Goal: Submit feedback/report problem

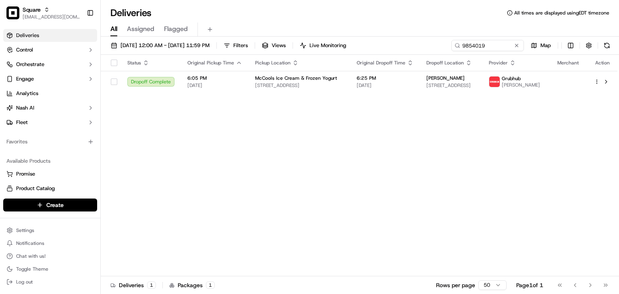
click at [516, 46] on button at bounding box center [517, 46] width 8 height 8
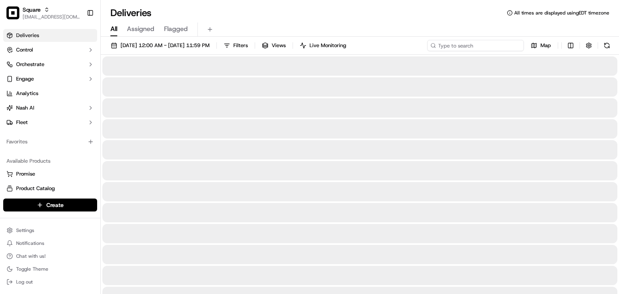
click at [497, 47] on input at bounding box center [475, 45] width 97 height 11
drag, startPoint x: 496, startPoint y: 47, endPoint x: 501, endPoint y: 50, distance: 6.0
click at [499, 49] on input at bounding box center [475, 45] width 97 height 11
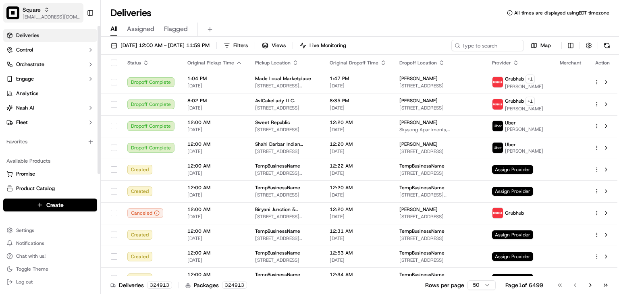
click at [24, 14] on div "Square rpajulas@nashhelp.com" at bounding box center [52, 13] width 58 height 15
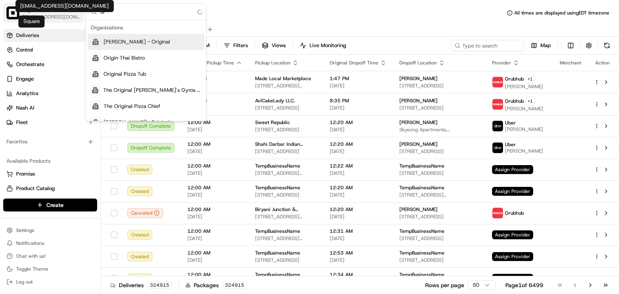
type input "o"
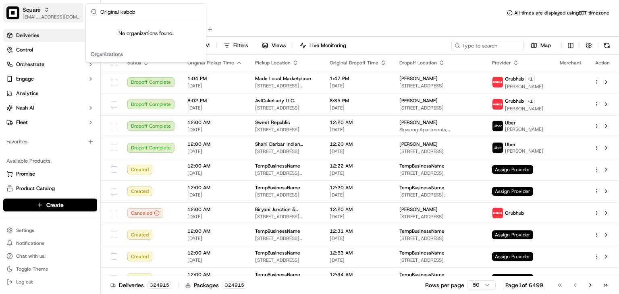
drag, startPoint x: 139, startPoint y: 13, endPoint x: 63, endPoint y: 5, distance: 76.3
click at [35, 3] on body "Square rpajulas@nashhelp.com Toggle Sidebar Deliveries Control Orchestrate Enga…" at bounding box center [309, 147] width 619 height 294
click at [115, 6] on input "Original kabob" at bounding box center [150, 12] width 101 height 16
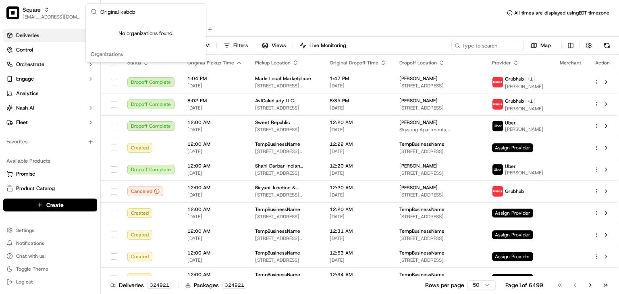
click at [115, 6] on input "Original kabob" at bounding box center [150, 12] width 101 height 16
click at [121, 12] on input "Original kabob" at bounding box center [150, 12] width 101 height 16
type input "Original kabob"
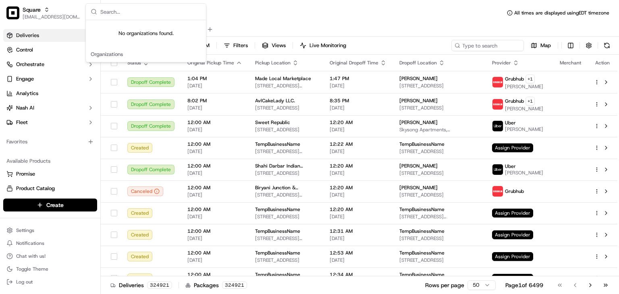
drag, startPoint x: 300, startPoint y: 23, endPoint x: 466, endPoint y: 36, distance: 165.7
click at [302, 24] on div "All Assigned Flagged" at bounding box center [360, 30] width 518 height 14
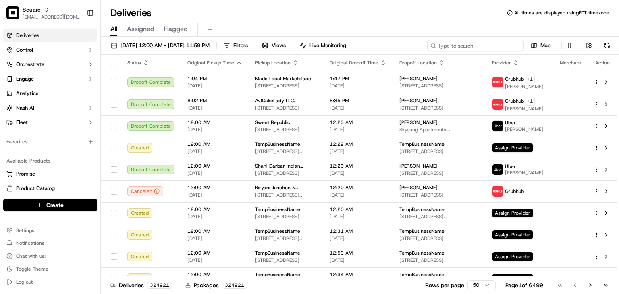
click at [477, 43] on input at bounding box center [475, 45] width 97 height 11
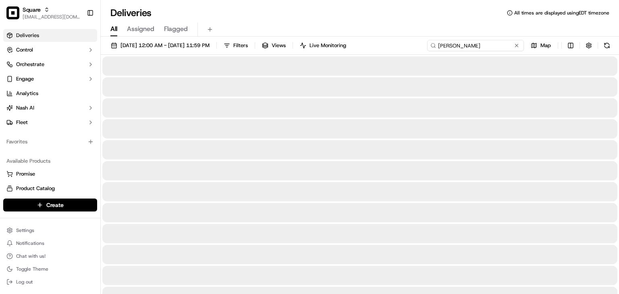
click at [389, 42] on div "09/01/2025 12:00 AM - 09/30/2025 11:59 PM Filters Views Live Monitoring zhenya …" at bounding box center [360, 47] width 518 height 15
type input "zhenya sahakyan"
click at [155, 46] on span "09/01/2025 12:00 AM - 09/30/2025 11:59 PM" at bounding box center [165, 45] width 89 height 7
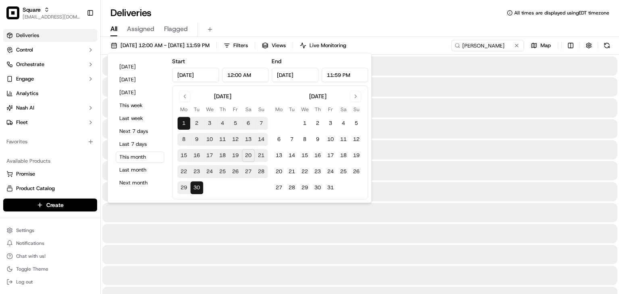
click at [344, 20] on div "All Assigned Flagged" at bounding box center [360, 27] width 518 height 17
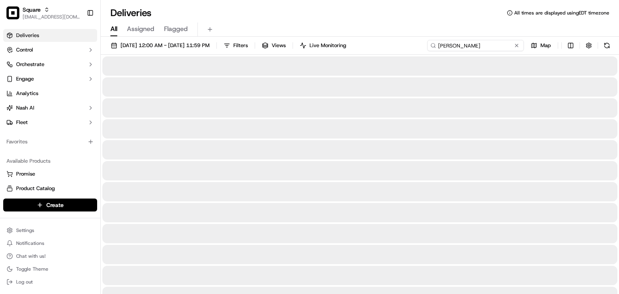
click at [478, 44] on input "zhenya sahakyan" at bounding box center [475, 45] width 97 height 11
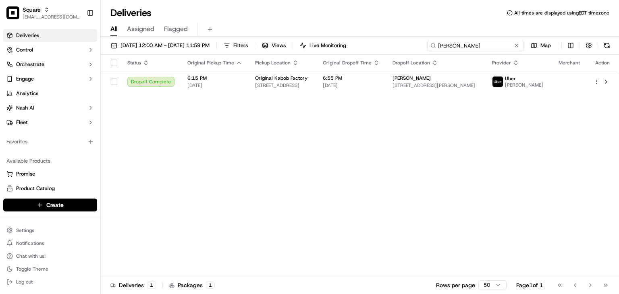
click at [480, 44] on input "zhenya sahakyan" at bounding box center [475, 45] width 97 height 11
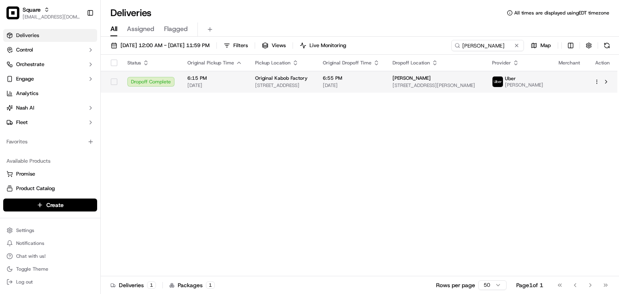
click at [258, 84] on div "Original Kabob Factory 1817 W Glenoaks Blvd, Glendale, CA 91201, USA" at bounding box center [282, 82] width 55 height 14
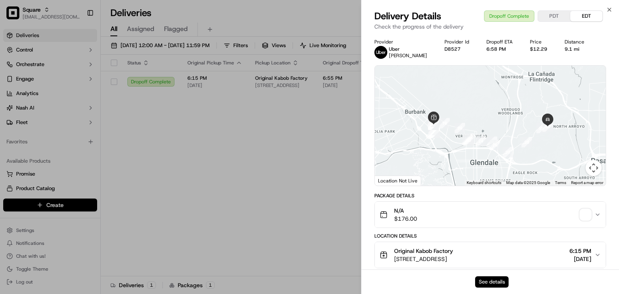
click at [499, 286] on button "See details" at bounding box center [491, 282] width 33 height 11
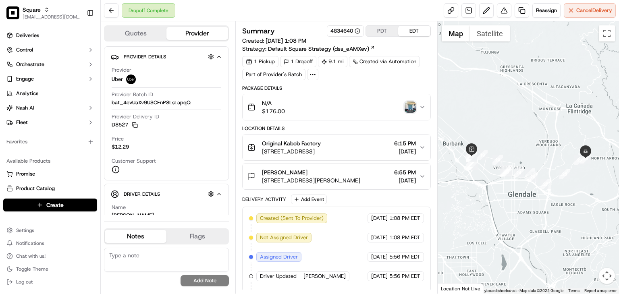
click at [421, 105] on icon "button" at bounding box center [422, 107] width 6 height 6
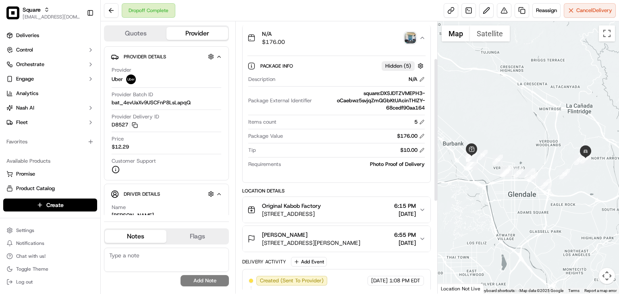
scroll to position [70, 0]
click at [413, 234] on span "6:55 PM" at bounding box center [405, 234] width 22 height 8
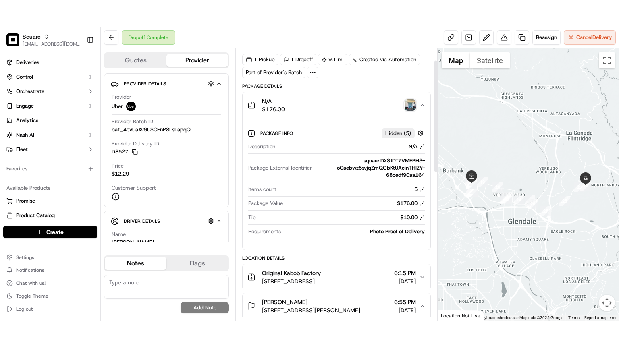
scroll to position [29, 0]
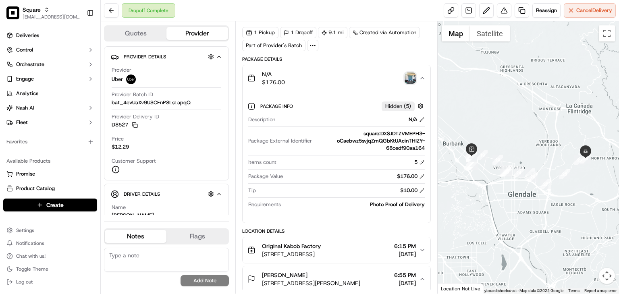
click at [422, 80] on icon "button" at bounding box center [422, 78] width 6 height 6
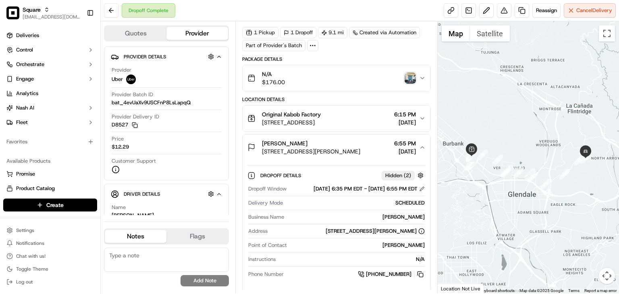
click at [421, 77] on icon "button" at bounding box center [422, 78] width 3 height 2
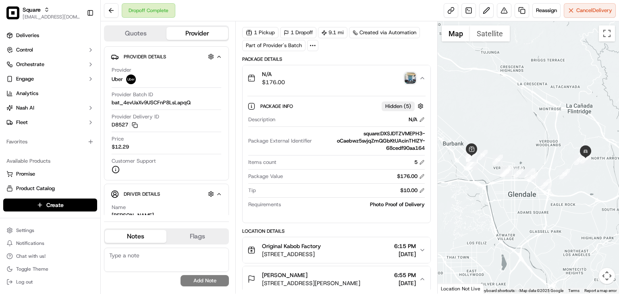
click at [411, 76] on img "button" at bounding box center [410, 78] width 11 height 11
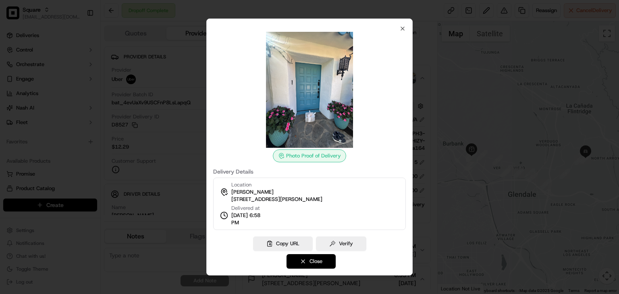
click at [318, 259] on button "Close" at bounding box center [311, 261] width 49 height 15
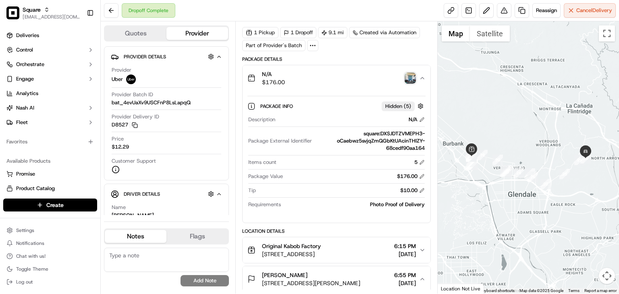
click at [413, 79] on img "button" at bounding box center [410, 78] width 11 height 11
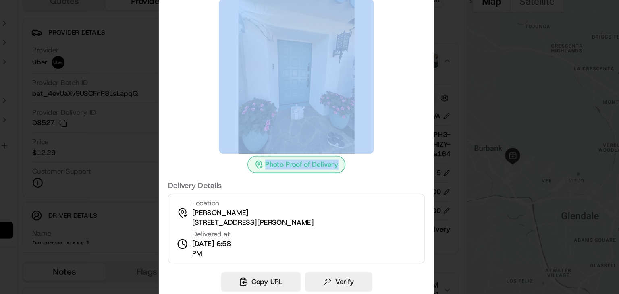
drag, startPoint x: 375, startPoint y: 90, endPoint x: 389, endPoint y: 160, distance: 72.0
click at [389, 160] on div "Photo Proof of Delivery" at bounding box center [309, 97] width 193 height 131
click at [373, 109] on div at bounding box center [309, 90] width 193 height 116
click at [381, 100] on div at bounding box center [309, 90] width 193 height 116
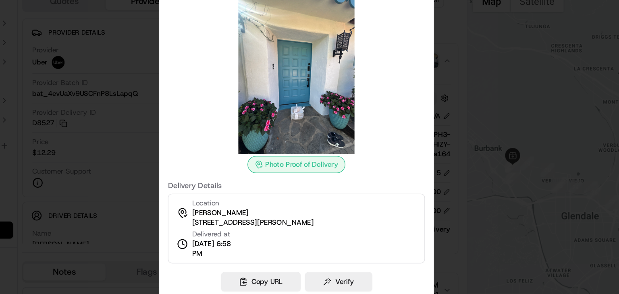
drag, startPoint x: 381, startPoint y: 139, endPoint x: 386, endPoint y: 140, distance: 5.5
click at [384, 139] on div at bounding box center [309, 90] width 193 height 116
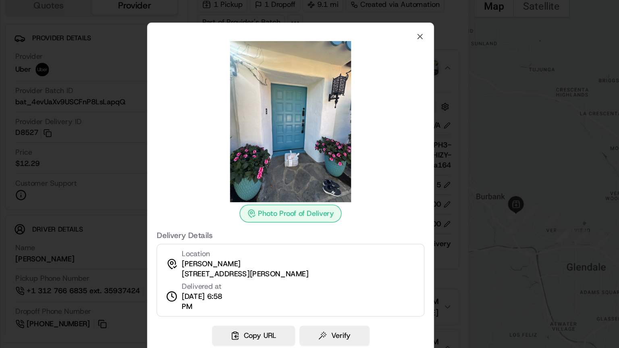
drag, startPoint x: 232, startPoint y: 50, endPoint x: 291, endPoint y: 59, distance: 59.9
click at [294, 57] on div "Photo Proof of Delivery Delivery Details Location [PERSON_NAME] [STREET_ADDRESS…" at bounding box center [309, 174] width 206 height 257
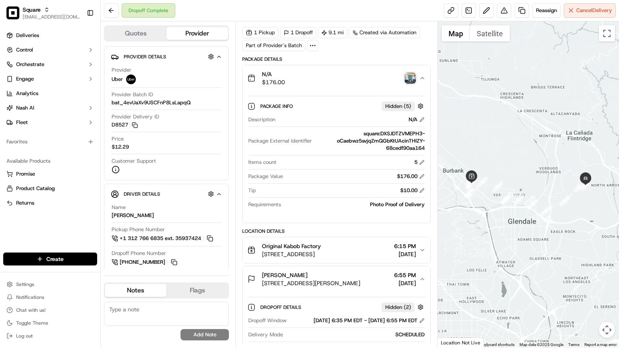
click at [412, 73] on img "button" at bounding box center [410, 78] width 11 height 11
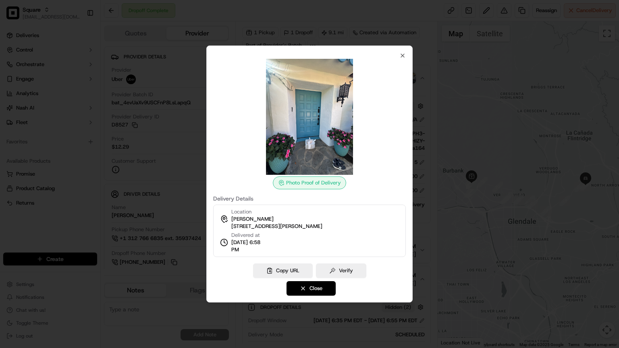
drag, startPoint x: 228, startPoint y: 60, endPoint x: 311, endPoint y: 138, distance: 113.5
click at [289, 68] on div at bounding box center [309, 117] width 193 height 116
click at [318, 290] on button "Close" at bounding box center [311, 288] width 49 height 15
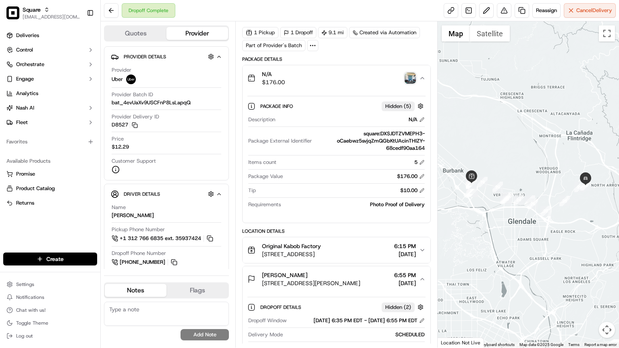
click at [411, 76] on img "button" at bounding box center [410, 78] width 11 height 11
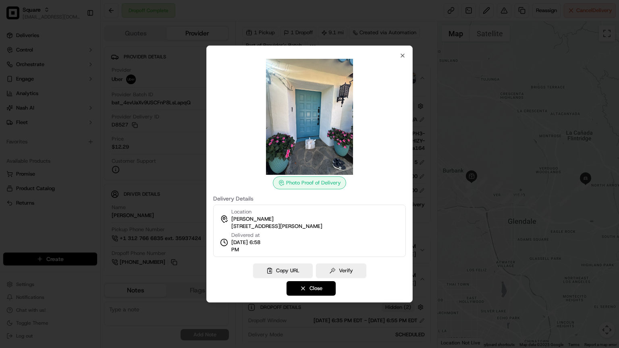
click at [337, 264] on button "Verify" at bounding box center [341, 271] width 50 height 15
click at [306, 290] on div "Copy URL Close" at bounding box center [309, 280] width 193 height 32
click at [307, 289] on div "Copy URL Close" at bounding box center [309, 280] width 193 height 32
click at [308, 289] on div "Copy URL Close" at bounding box center [309, 280] width 193 height 32
click at [313, 289] on button "Close" at bounding box center [311, 288] width 49 height 15
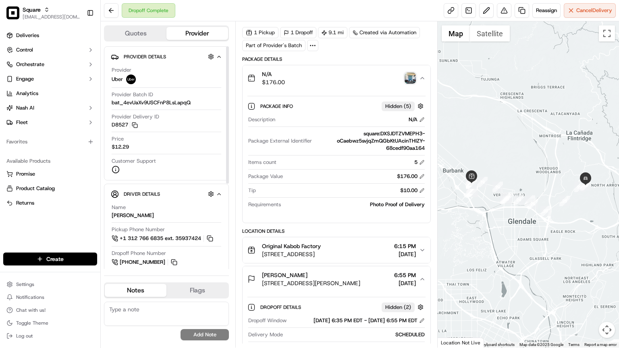
click at [224, 70] on div "Provider Details Hidden ( 3 ) Provider Uber Provider Batch ID bat_4evUaXv9USCFn…" at bounding box center [166, 113] width 125 height 134
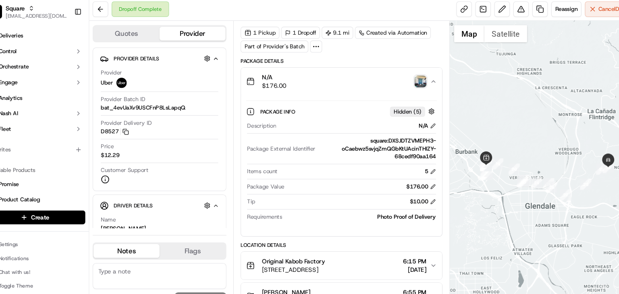
click at [412, 74] on img "button" at bounding box center [410, 78] width 11 height 11
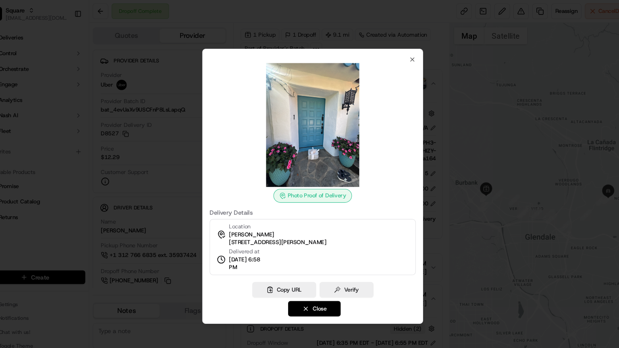
drag, startPoint x: 227, startPoint y: 60, endPoint x: 255, endPoint y: 64, distance: 28.6
click at [244, 70] on div at bounding box center [309, 117] width 193 height 116
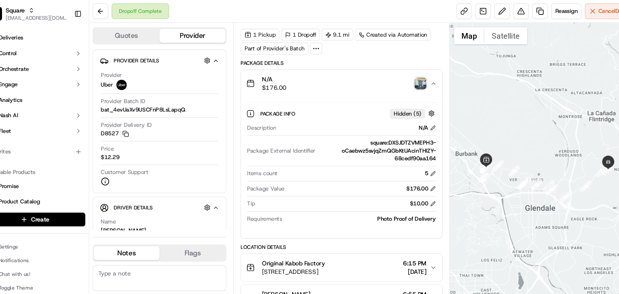
drag, startPoint x: 279, startPoint y: 14, endPoint x: 315, endPoint y: 26, distance: 37.7
click at [315, 24] on div "Dropoff Complete Reassign Cancel Delivery Quotes Provider Provider Details Hidd…" at bounding box center [360, 147] width 518 height 294
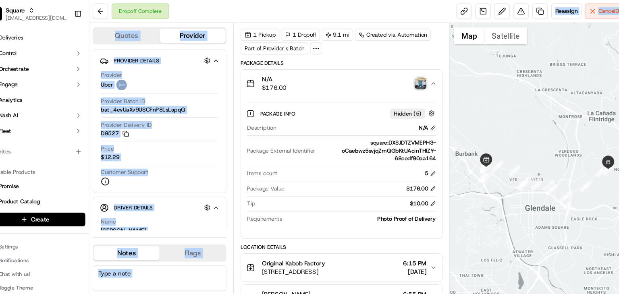
click at [295, 12] on div "Dropoff Complete Reassign Cancel Delivery" at bounding box center [360, 10] width 518 height 21
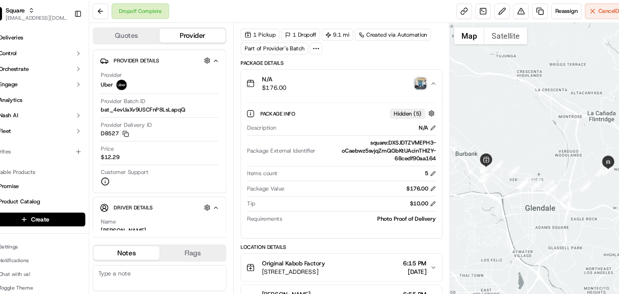
drag, startPoint x: 295, startPoint y: 11, endPoint x: 270, endPoint y: 8, distance: 25.5
click at [270, 8] on div "Dropoff Complete Reassign Cancel Delivery" at bounding box center [360, 10] width 518 height 21
click at [405, 78] on img "button" at bounding box center [410, 78] width 11 height 11
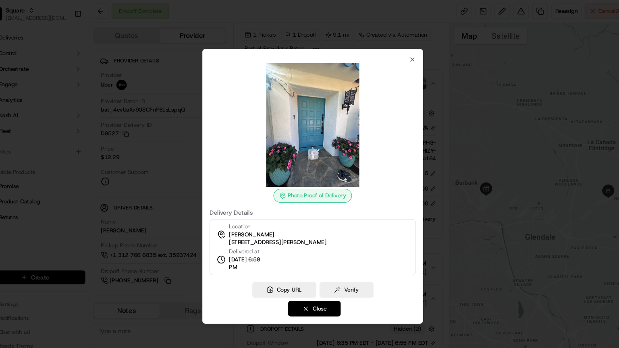
click at [311, 291] on button "Close" at bounding box center [311, 288] width 49 height 15
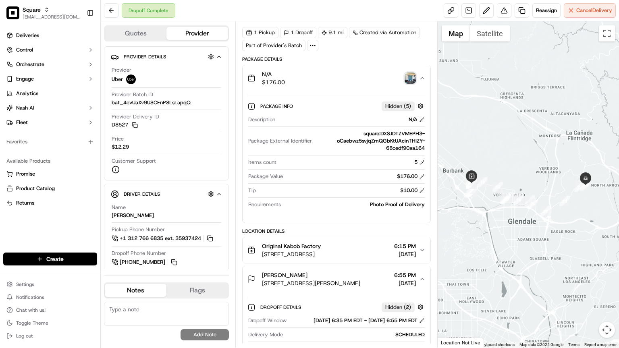
click at [406, 76] on img "button" at bounding box center [410, 78] width 11 height 11
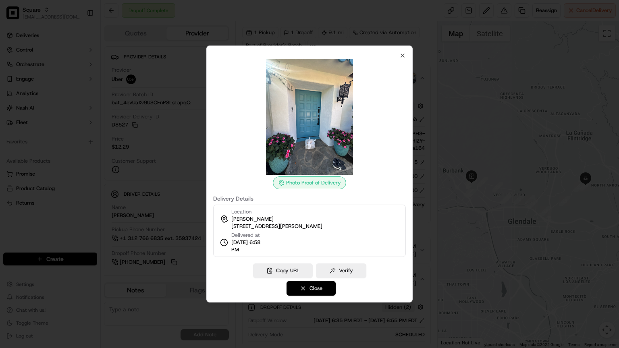
drag, startPoint x: 331, startPoint y: 291, endPoint x: 331, endPoint y: 287, distance: 4.5
click at [331, 291] on button "Close" at bounding box center [311, 288] width 49 height 15
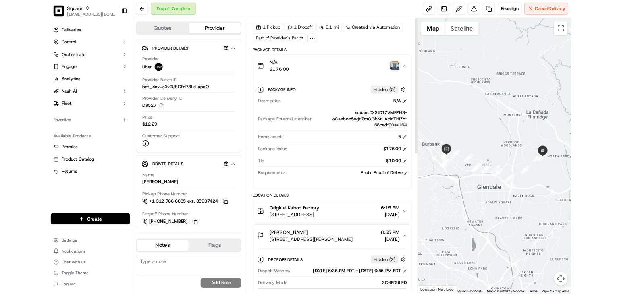
scroll to position [0, 0]
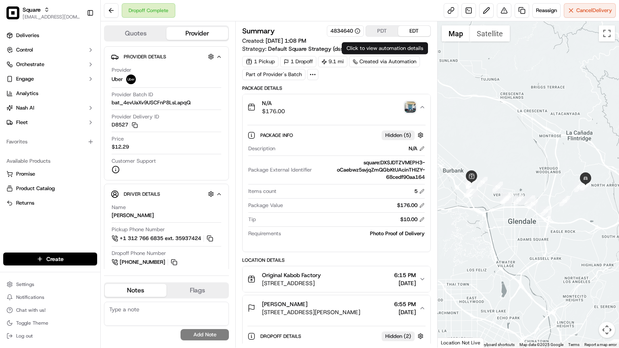
click at [303, 15] on div "Dropoff Complete Reassign Cancel Delivery" at bounding box center [360, 10] width 518 height 21
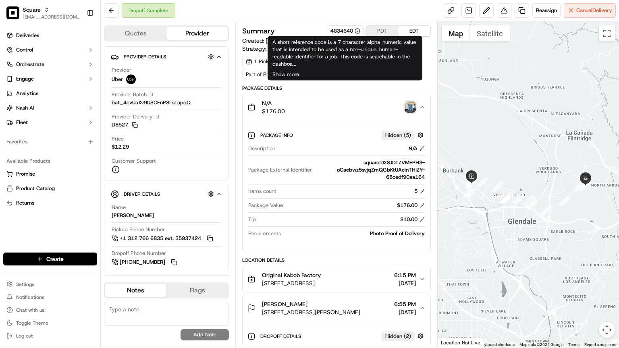
click at [330, 129] on div "Package Info Hidden ( 5 )" at bounding box center [336, 135] width 178 height 13
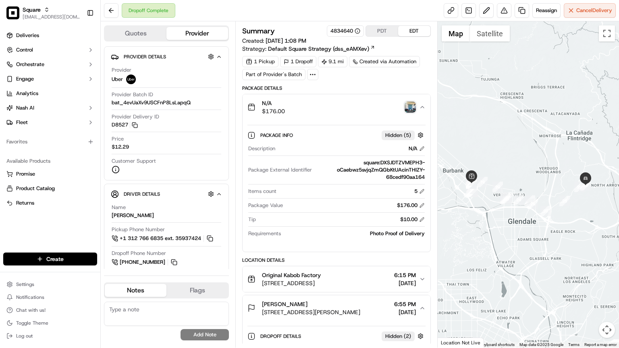
click at [345, 29] on div "4834640" at bounding box center [346, 30] width 30 height 7
click at [356, 10] on div "Dropoff Complete Reassign Cancel Delivery" at bounding box center [360, 10] width 518 height 21
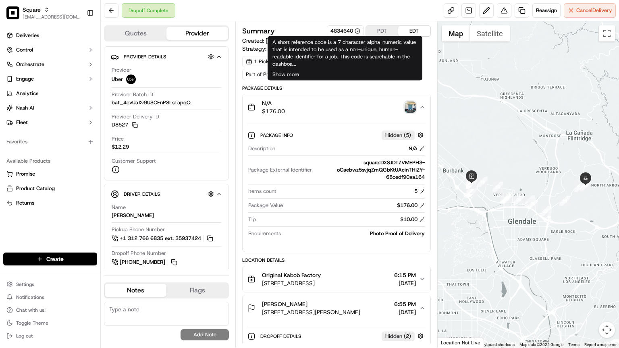
click at [187, 35] on button "Provider" at bounding box center [197, 33] width 62 height 13
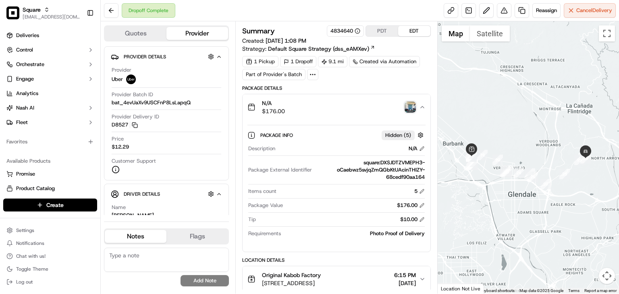
click at [411, 107] on img "button" at bounding box center [410, 107] width 11 height 11
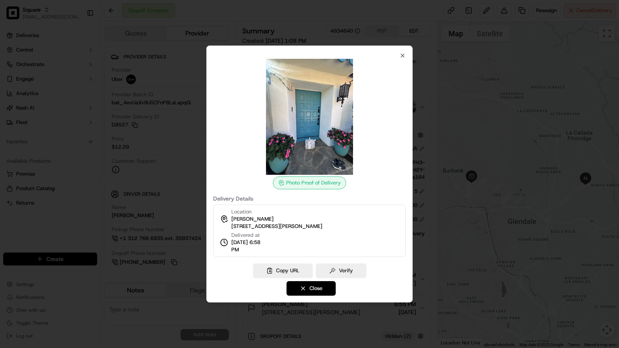
drag, startPoint x: 216, startPoint y: 59, endPoint x: 308, endPoint y: 245, distance: 207.5
click at [318, 184] on div "Photo Proof of Delivery" at bounding box center [309, 124] width 193 height 131
click at [381, 192] on div "Photo Proof of Delivery Delivery Details Location [PERSON_NAME] [STREET_ADDRESS…" at bounding box center [309, 154] width 193 height 205
click at [401, 58] on icon "button" at bounding box center [402, 55] width 6 height 6
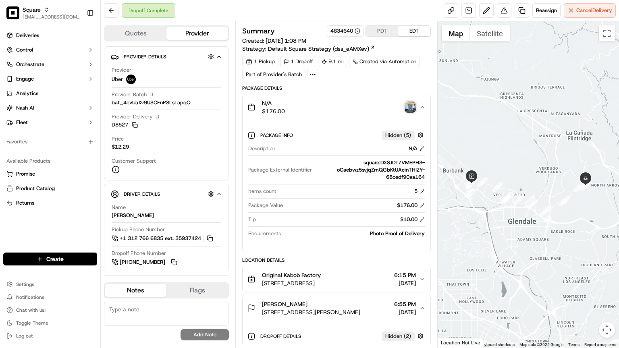
click at [413, 104] on img "button" at bounding box center [410, 107] width 11 height 11
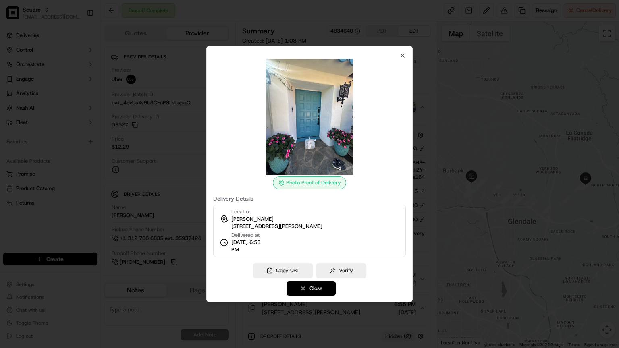
click at [329, 287] on button "Close" at bounding box center [311, 288] width 49 height 15
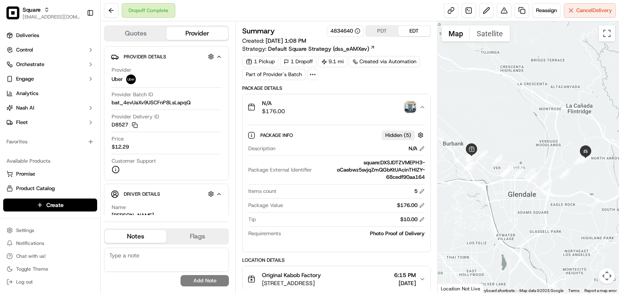
click at [412, 107] on img "button" at bounding box center [410, 107] width 11 height 11
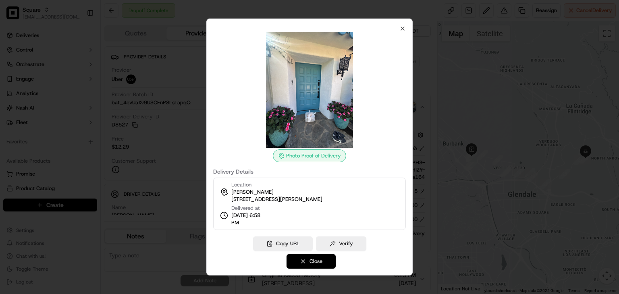
click at [304, 259] on button "Close" at bounding box center [311, 261] width 49 height 15
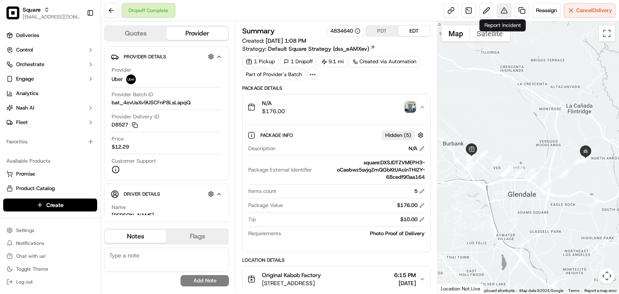
click at [502, 12] on button at bounding box center [504, 10] width 15 height 15
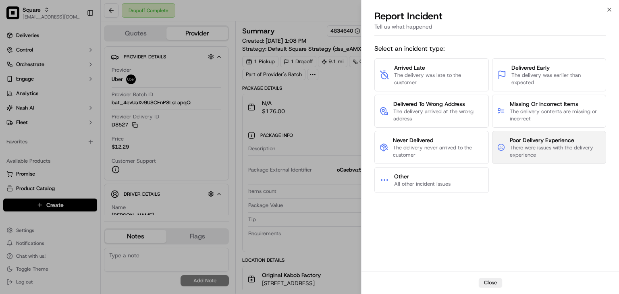
click at [567, 154] on span "There were issues with the delivery experience" at bounding box center [555, 151] width 91 height 15
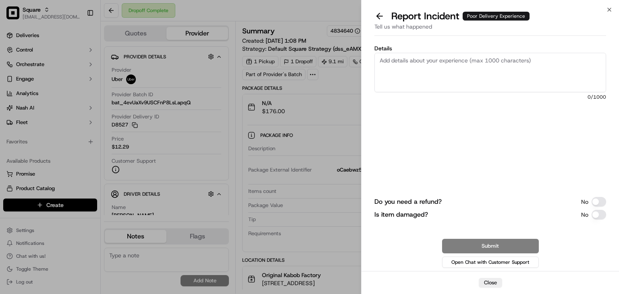
click at [468, 91] on textarea "Details" at bounding box center [490, 73] width 232 height 40
click at [468, 73] on textarea "Details" at bounding box center [490, 73] width 232 height 40
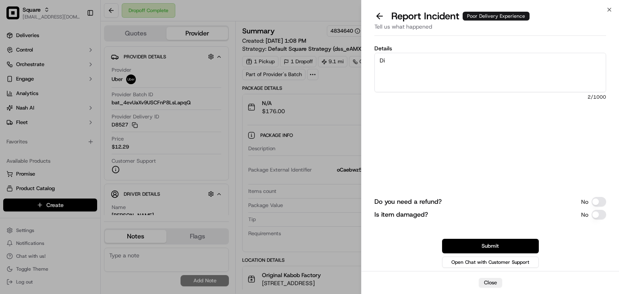
type textarea "D"
type textarea "30 minuytes50"
drag, startPoint x: 417, startPoint y: 60, endPoint x: 354, endPoint y: 57, distance: 62.9
click at [354, 57] on body "Square [EMAIL_ADDRESS][DOMAIN_NAME] Toggle Sidebar Deliveries Control Orchestra…" at bounding box center [309, 147] width 619 height 294
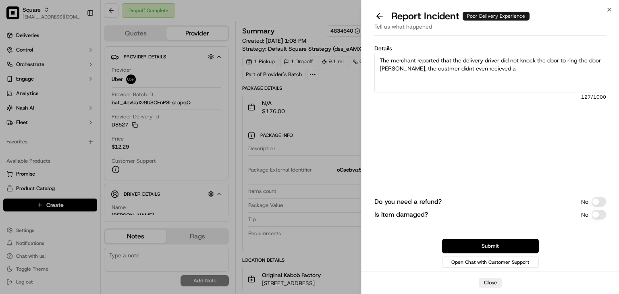
click at [416, 77] on textarea "The merchant reported that the delivery driver did not knock the door to ring t…" at bounding box center [490, 73] width 232 height 40
click at [446, 71] on textarea "The merchant reported that the delivery driver did not knock the door to ring t…" at bounding box center [490, 73] width 232 height 40
click at [430, 75] on textarea "The merchant reported that the delivery driver did not knock the door to ring t…" at bounding box center [490, 73] width 232 height 40
drag, startPoint x: 478, startPoint y: 60, endPoint x: 480, endPoint y: 71, distance: 10.8
click at [477, 60] on textarea "The merchant reported that the delivery driver did not knock the door to ring t…" at bounding box center [490, 73] width 232 height 40
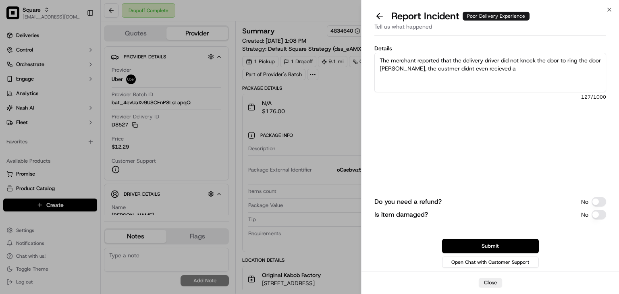
click at [480, 71] on textarea "The merchant reported that the delivery driver did not knock the door to ring t…" at bounding box center [490, 73] width 232 height 40
click at [481, 71] on textarea "The merchant reported that the delivery driver did not knock the door to ring t…" at bounding box center [490, 73] width 232 height 40
click at [507, 80] on textarea "The merchant reported that the delivery driver did not knock the door to ring t…" at bounding box center [490, 73] width 232 height 40
click at [568, 60] on textarea "The merchant reported that the delivery driver did not knock the door to ring t…" at bounding box center [490, 73] width 232 height 40
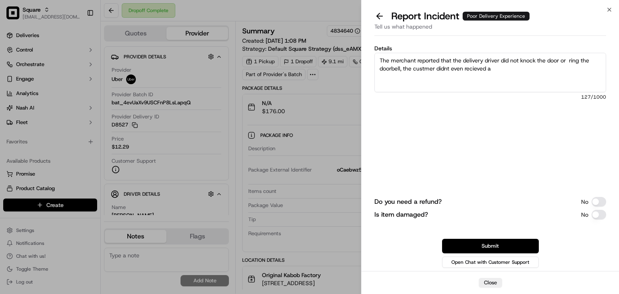
click at [496, 68] on textarea "The merchant reported that the delivery driver did not knock the door or ring t…" at bounding box center [490, 73] width 232 height 40
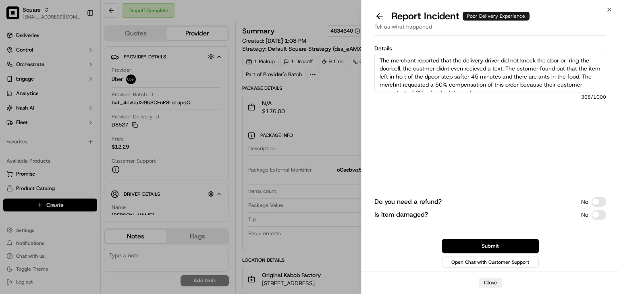
drag, startPoint x: 492, startPoint y: 85, endPoint x: 345, endPoint y: 31, distance: 155.8
click at [345, 31] on body "Square [EMAIL_ADDRESS][DOMAIN_NAME] Toggle Sidebar Deliveries Control Orchestra…" at bounding box center [309, 147] width 619 height 294
type textarea "The merchant reported that the delivery driver did not knock the door or ring t…"
click at [493, 81] on textarea "The merchant reported that the delivery driver did not knock the door or ring t…" at bounding box center [490, 73] width 232 height 40
drag, startPoint x: 437, startPoint y: 77, endPoint x: 335, endPoint y: 25, distance: 113.7
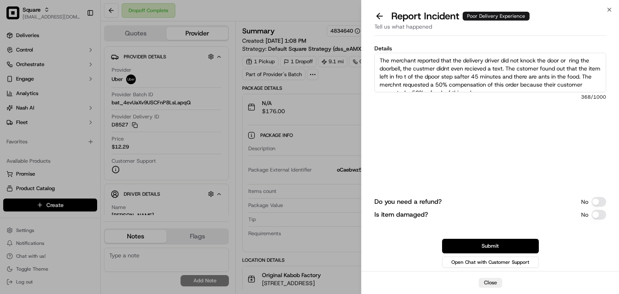
click at [335, 26] on body "Square [EMAIL_ADDRESS][DOMAIN_NAME] Toggle Sidebar Deliveries Control Orchestra…" at bounding box center [309, 147] width 619 height 294
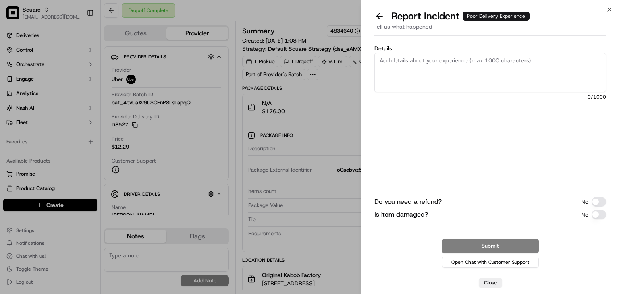
paste textarea "The merchant reported that the delivery driver failed to knock on the door or r…"
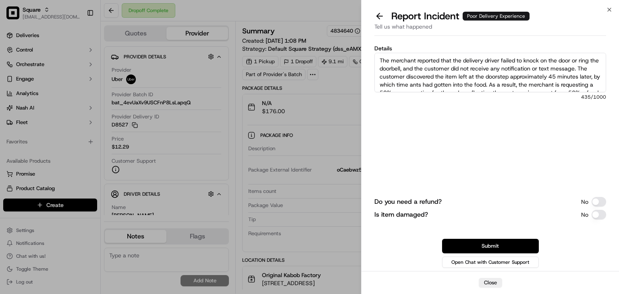
drag, startPoint x: 417, startPoint y: 88, endPoint x: 341, endPoint y: 40, distance: 89.9
click at [341, 40] on body "Square [EMAIL_ADDRESS][DOMAIN_NAME] Toggle Sidebar Deliveries Control Orchestra…" at bounding box center [309, 147] width 619 height 294
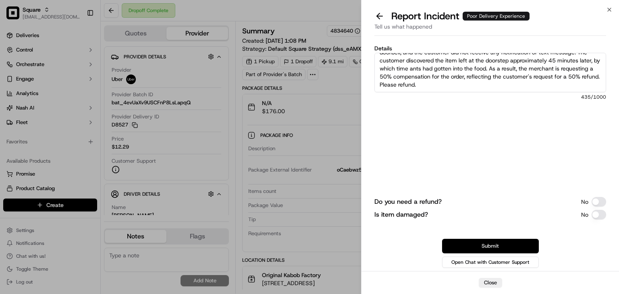
type textarea "The merchant reported that the delivery driver failed to knock on the door or r…"
click at [493, 245] on button "Submit" at bounding box center [490, 246] width 97 height 15
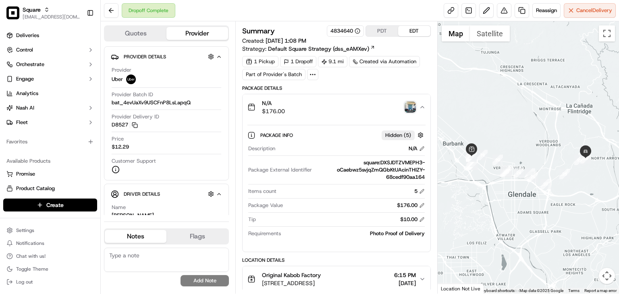
click at [140, 258] on textarea at bounding box center [166, 260] width 125 height 24
paste textarea "The merchant reported that the delivery driver failed to knock on the door or r…"
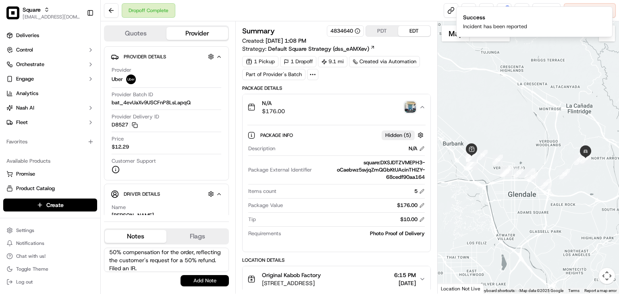
type textarea "The merchant reported that the delivery driver failed to knock on the door or r…"
click at [196, 283] on button "Add Note" at bounding box center [205, 280] width 48 height 11
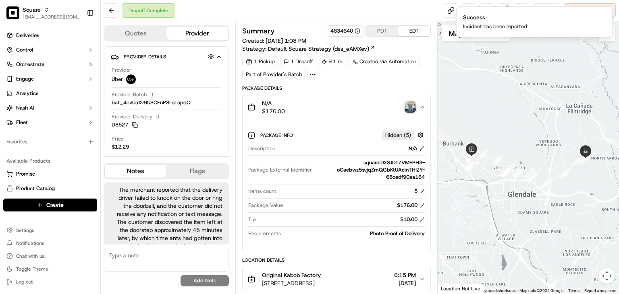
scroll to position [40, 0]
